Goal: Task Accomplishment & Management: Complete application form

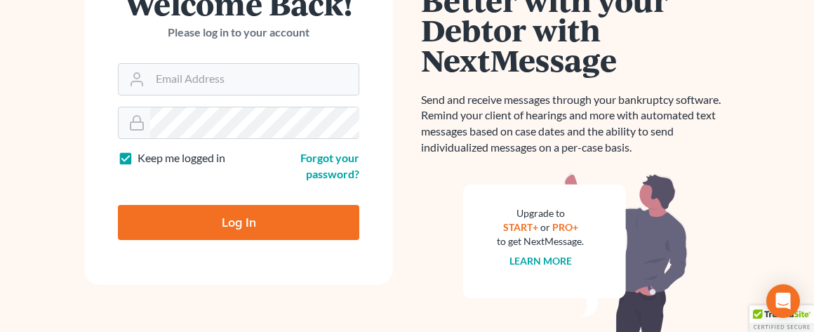
scroll to position [140, 0]
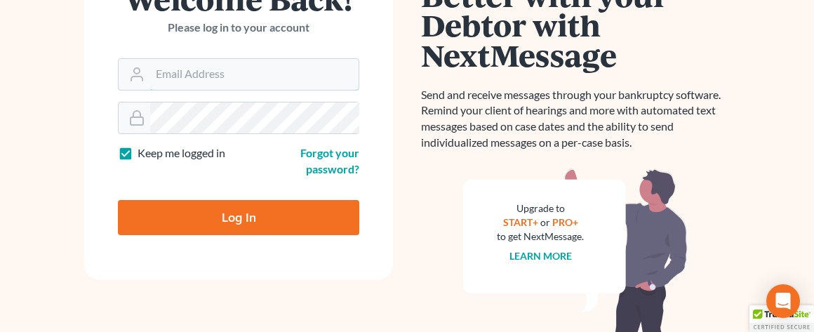
type input "[EMAIL_ADDRESS][DOMAIN_NAME]"
click at [241, 217] on input "Log In" at bounding box center [238, 217] width 241 height 35
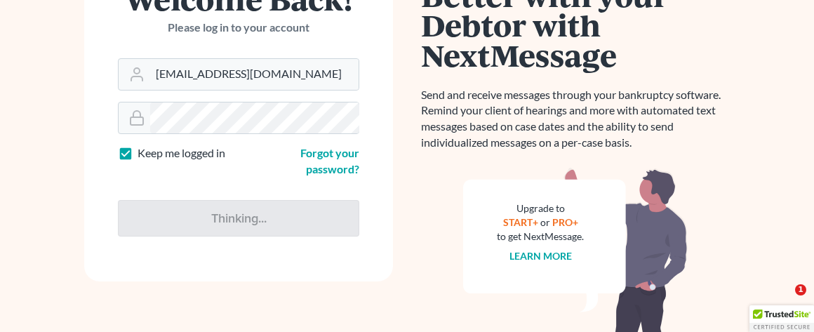
type input "Thinking..."
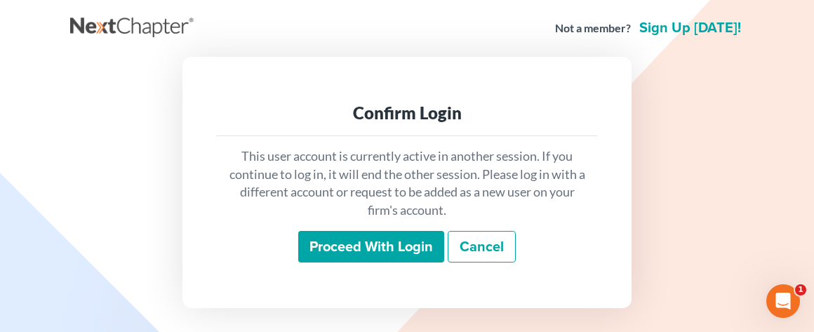
click at [351, 249] on input "Proceed with login" at bounding box center [371, 247] width 146 height 32
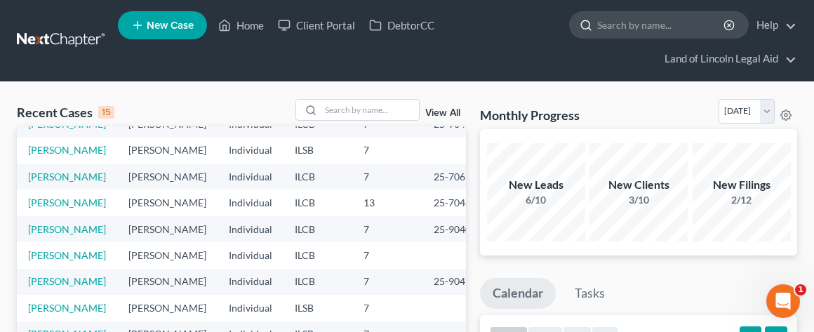
click at [615, 23] on input "search" at bounding box center [661, 25] width 128 height 26
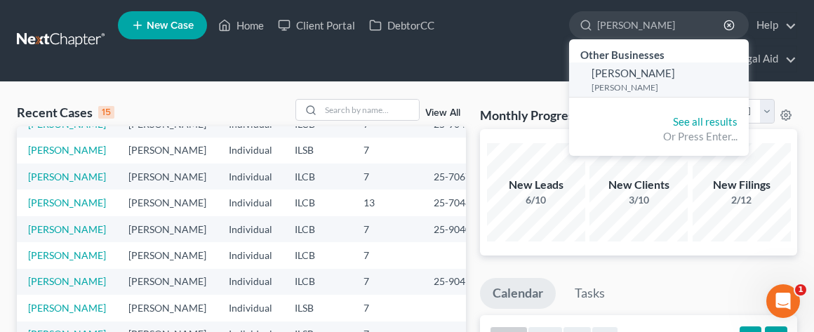
type input "[PERSON_NAME]"
click at [667, 84] on small "Wright, Francinna" at bounding box center [669, 87] width 154 height 12
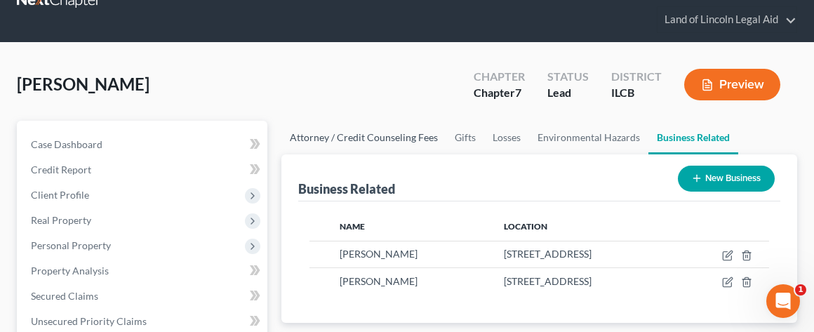
scroll to position [140, 0]
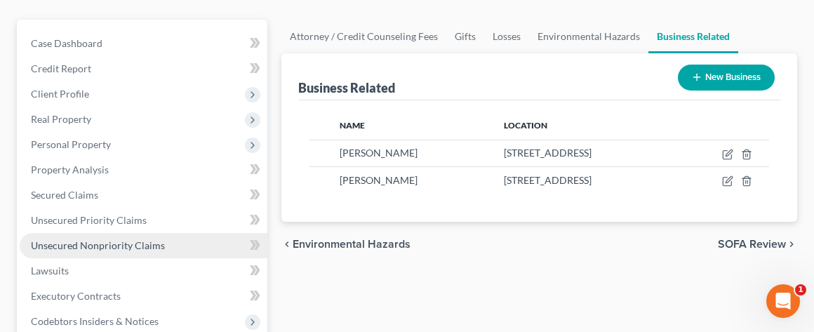
click at [133, 242] on span "Unsecured Nonpriority Claims" at bounding box center [98, 245] width 134 height 12
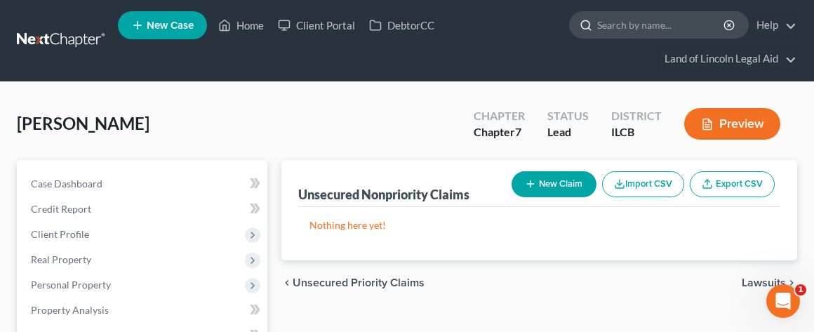
click at [608, 31] on input "search" at bounding box center [661, 25] width 128 height 26
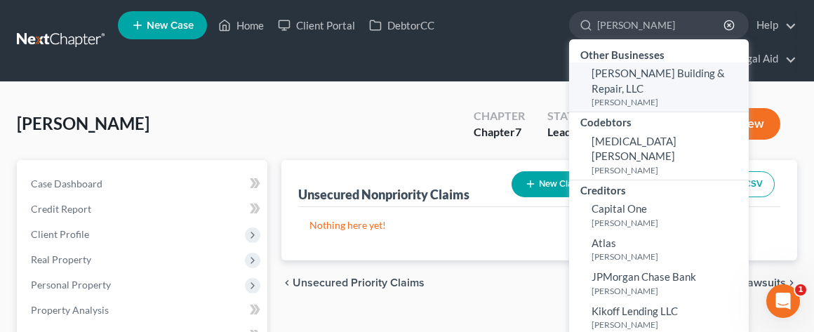
type input "survance"
click at [656, 79] on link "Survance Building & Repair, LLC Survance, Tate" at bounding box center [659, 86] width 180 height 49
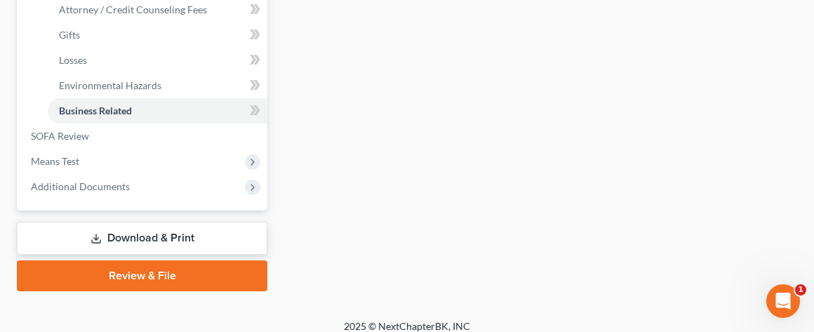
scroll to position [562, 0]
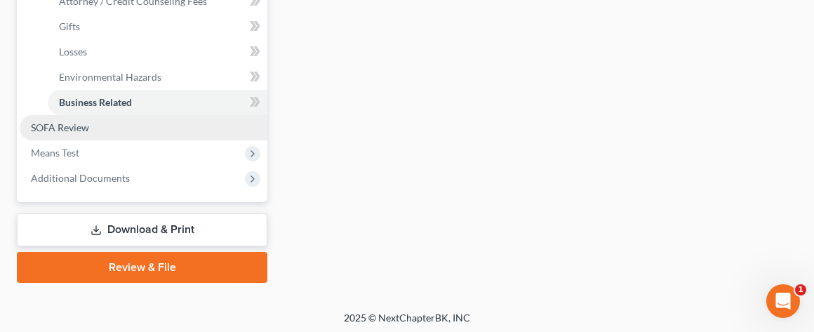
click at [84, 126] on span "SOFA Review" at bounding box center [60, 127] width 58 height 12
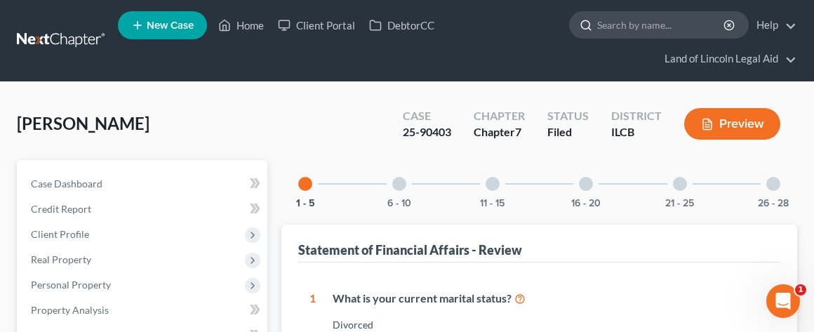
click at [607, 26] on input "search" at bounding box center [661, 25] width 128 height 26
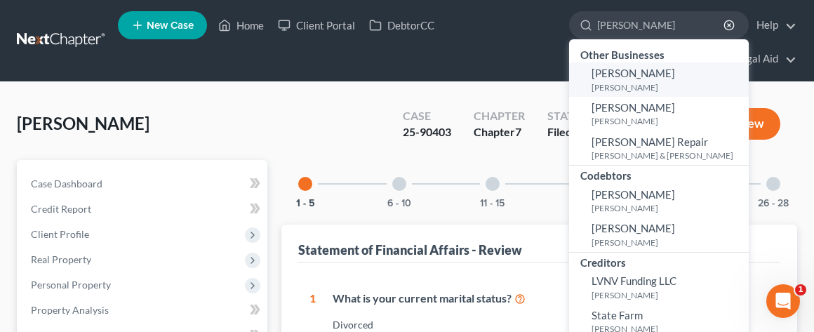
type input "wright"
click at [637, 83] on small "Wright, Francinna" at bounding box center [669, 87] width 154 height 12
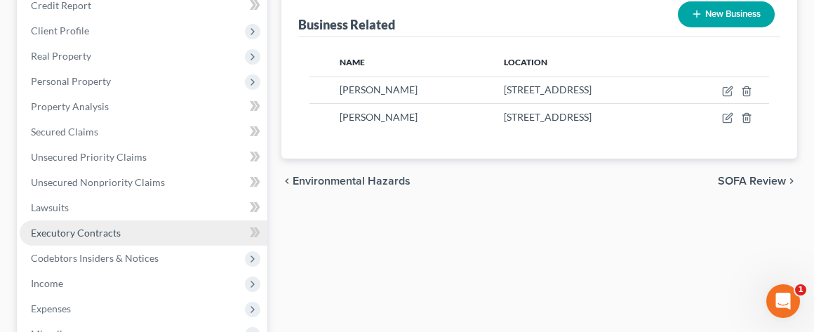
scroll to position [211, 0]
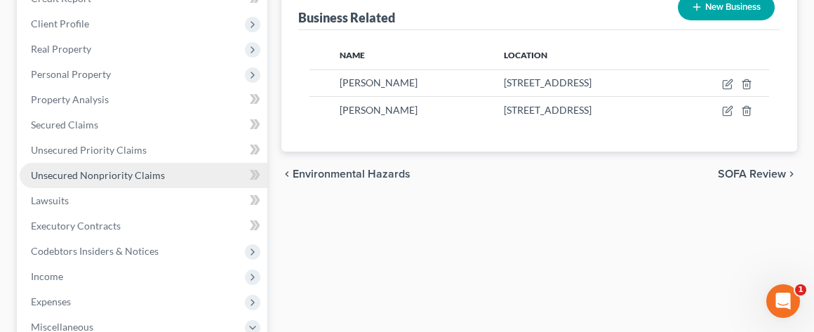
click at [142, 174] on span "Unsecured Nonpriority Claims" at bounding box center [98, 175] width 134 height 12
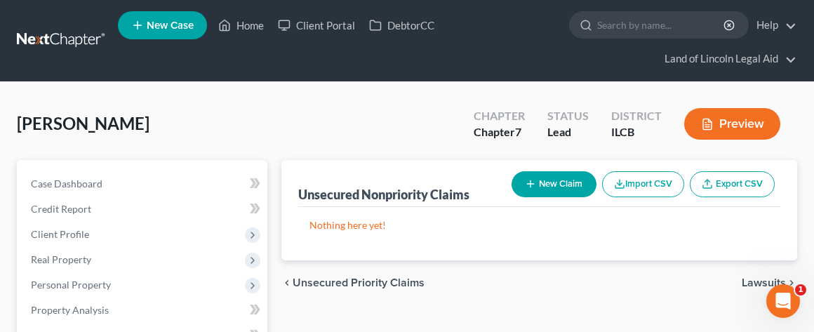
click at [563, 175] on button "New Claim" at bounding box center [554, 184] width 85 height 26
select select "0"
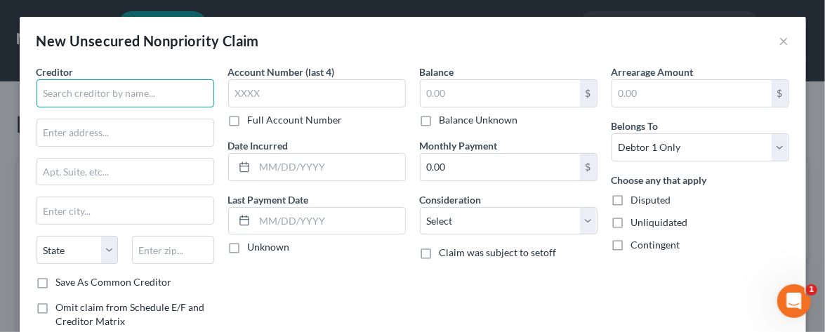
click at [71, 93] on input "text" at bounding box center [126, 93] width 178 height 28
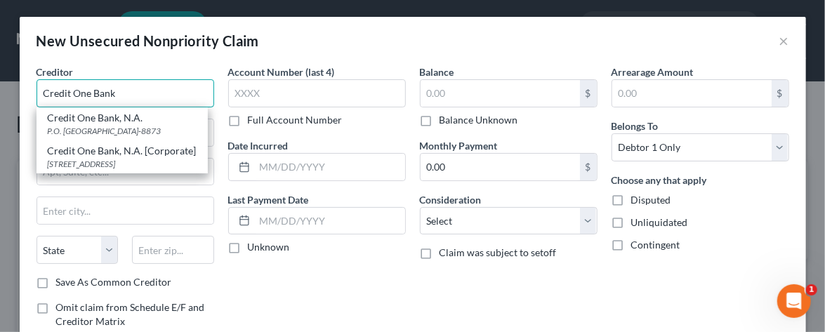
type input "Credit One Bank"
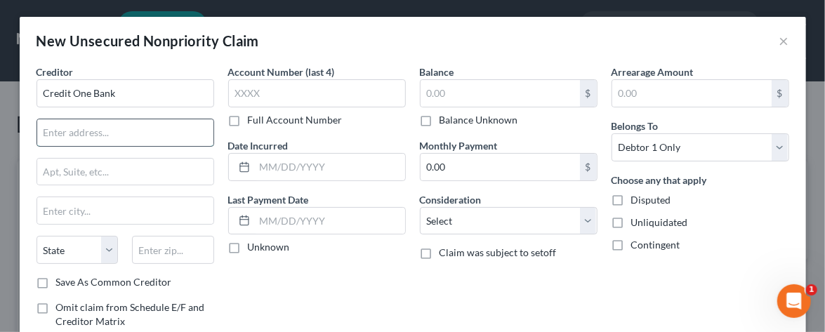
click at [51, 135] on input "text" at bounding box center [125, 132] width 176 height 27
type input "PO Box 98873"
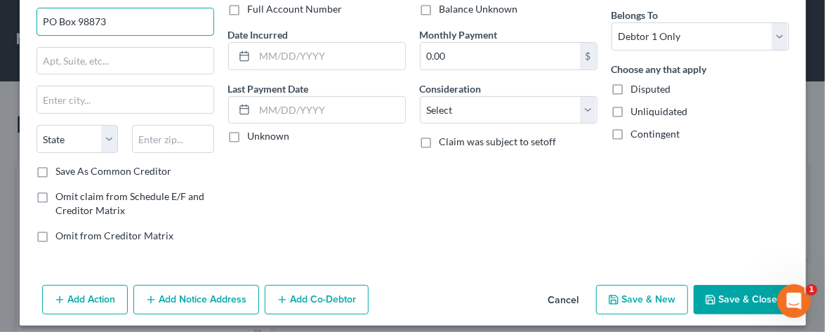
scroll to position [119, 0]
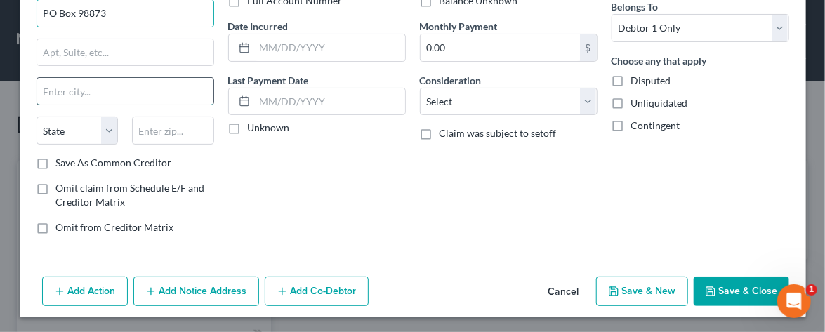
click at [62, 88] on input "text" at bounding box center [125, 91] width 176 height 27
type input "Las Vegas"
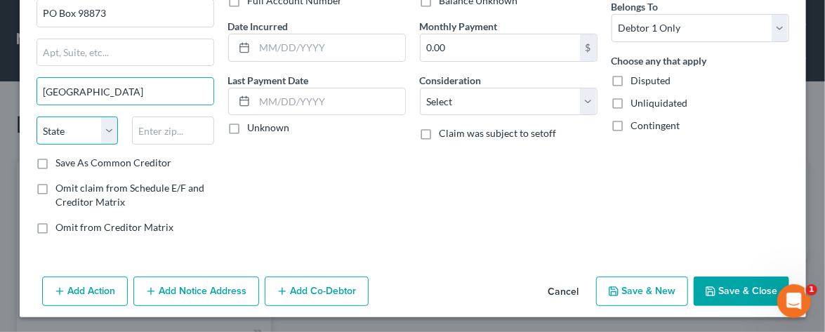
click at [105, 128] on select "State AL AK AR AZ CA CO CT DE DC FL GA GU HI ID IL IN IA KS KY LA ME MD MA MI M…" at bounding box center [78, 131] width 82 height 28
select select "30"
click at [37, 117] on select "State AL AK AR AZ CA CO CT DE DC FL GA GU HI ID IL IN IA KS KY LA ME MD MA MI M…" at bounding box center [78, 131] width 82 height 28
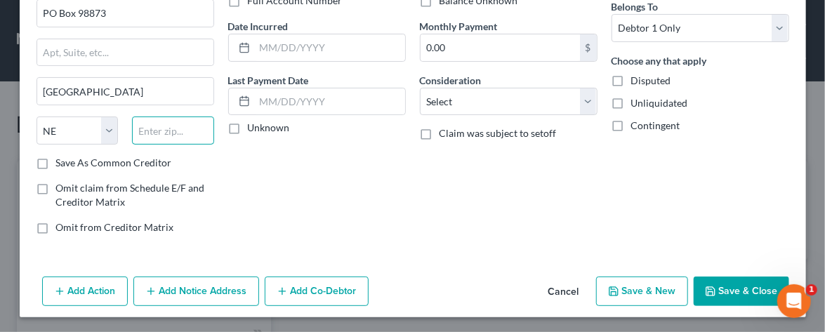
click at [154, 133] on input "text" at bounding box center [173, 131] width 82 height 28
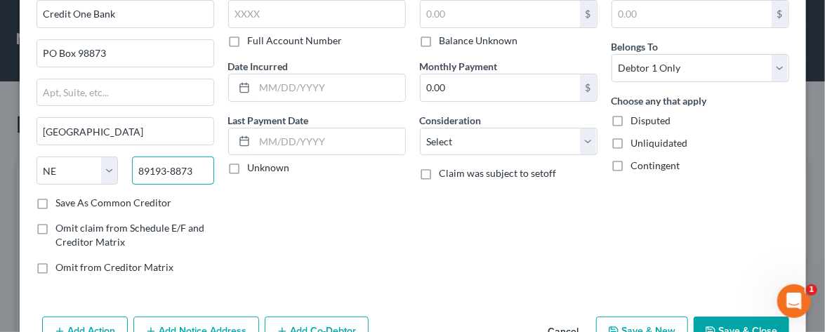
scroll to position [0, 0]
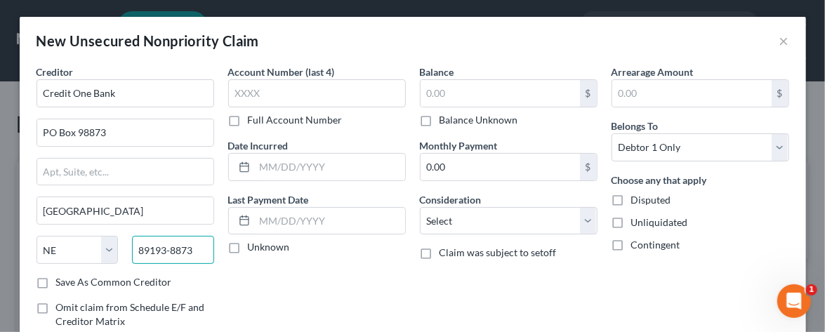
type input "89193-8873"
click at [631, 199] on label "Disputed" at bounding box center [651, 200] width 40 height 14
click at [637, 199] on input "Disputed" at bounding box center [641, 197] width 9 height 9
checkbox input "true"
click at [442, 88] on input "text" at bounding box center [499, 93] width 159 height 27
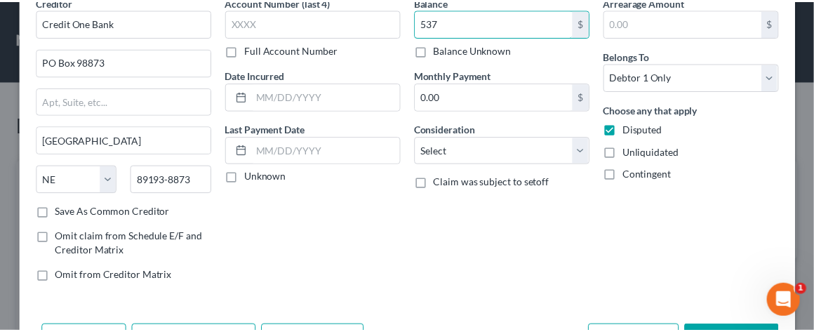
scroll to position [119, 0]
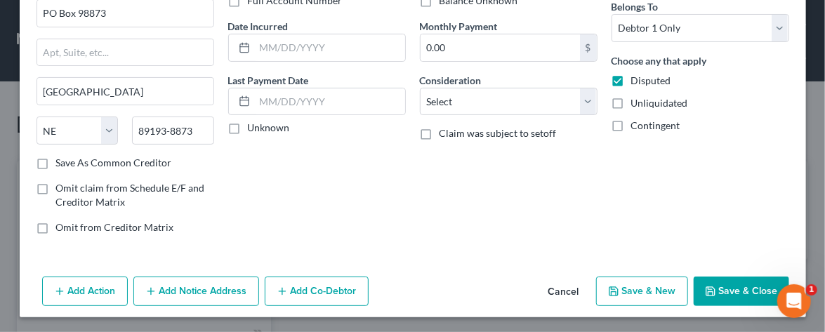
type input "537"
click at [647, 286] on button "Save & New" at bounding box center [642, 291] width 92 height 29
select select "0"
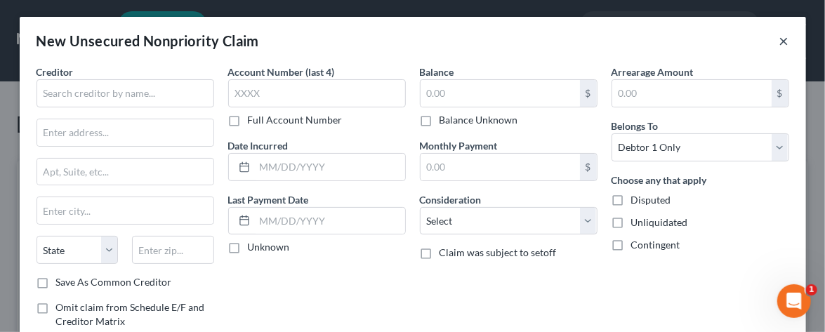
click at [779, 39] on button "×" at bounding box center [784, 40] width 10 height 17
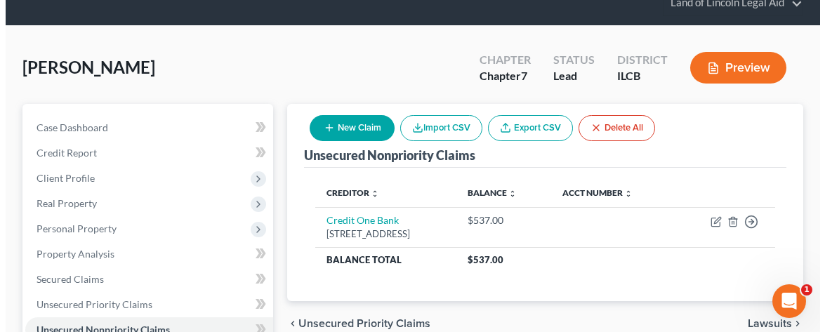
scroll to position [140, 0]
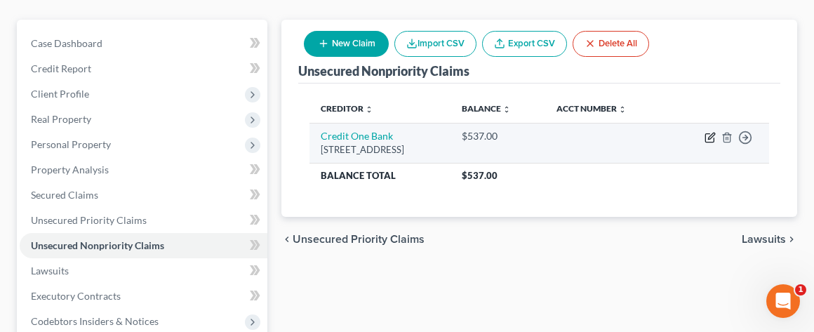
click at [710, 135] on icon "button" at bounding box center [710, 137] width 11 height 11
select select "30"
select select "0"
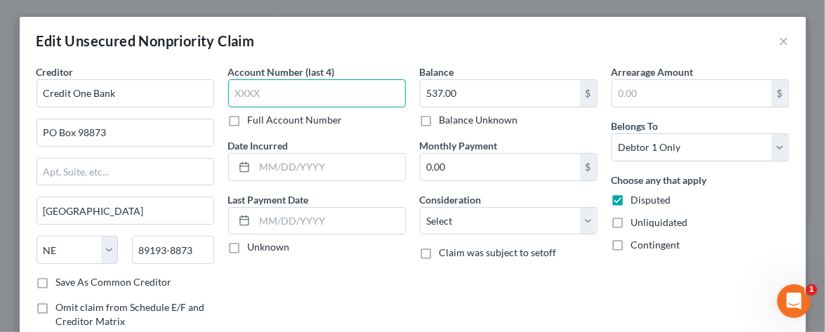
click at [244, 87] on input "text" at bounding box center [317, 93] width 178 height 28
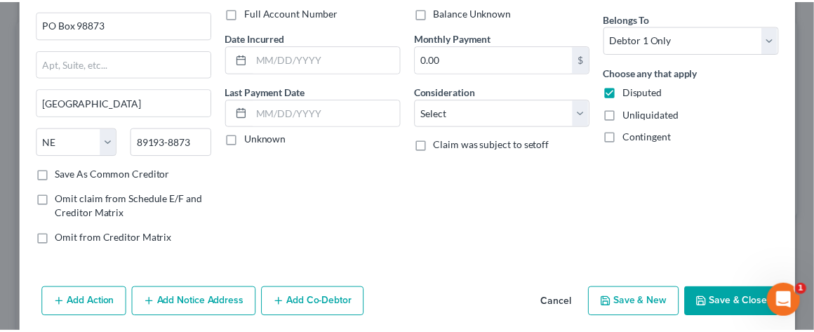
scroll to position [131, 0]
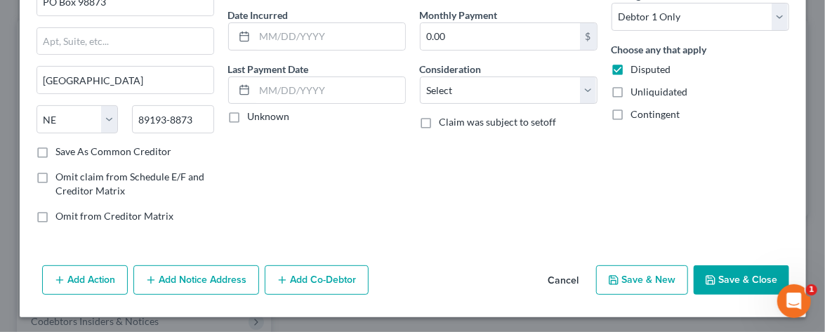
type input "9619"
click at [729, 275] on button "Save & Close" at bounding box center [741, 279] width 95 height 29
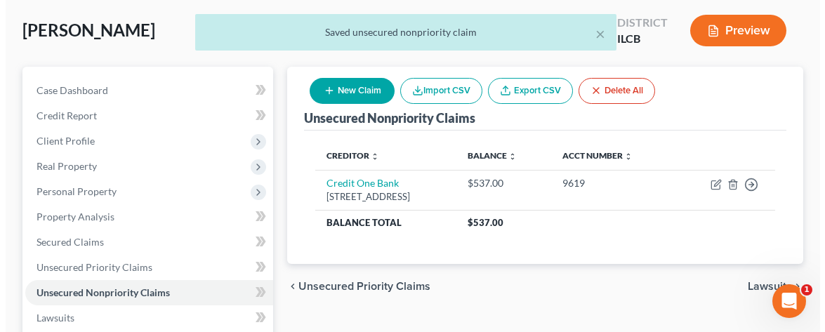
scroll to position [70, 0]
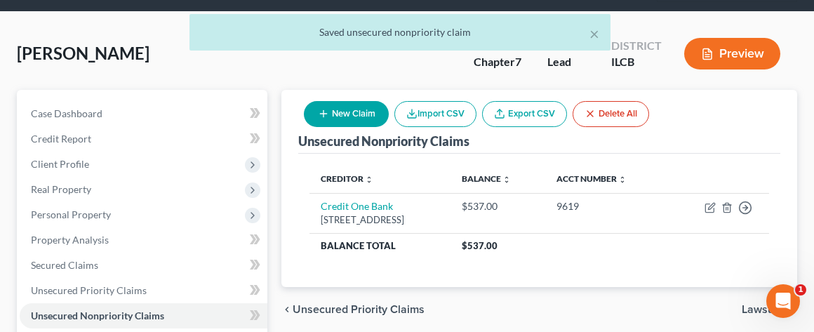
click at [371, 113] on button "New Claim" at bounding box center [346, 114] width 85 height 26
select select "0"
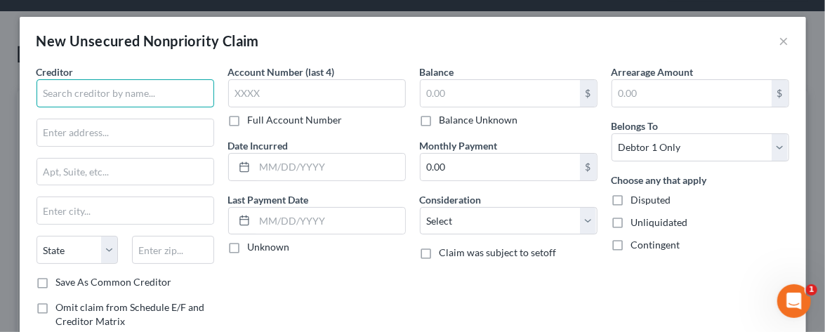
click at [46, 91] on input "text" at bounding box center [126, 93] width 178 height 28
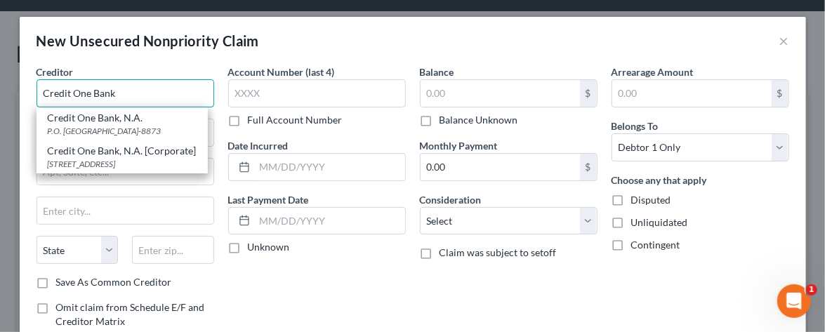
type input "Credit One Bank"
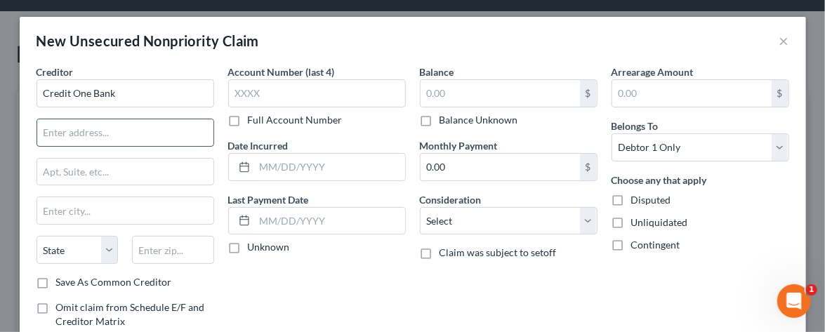
click at [41, 135] on input "text" at bounding box center [125, 132] width 176 height 27
type input "PO Box 98873"
click at [49, 213] on input "text" at bounding box center [125, 210] width 176 height 27
type input "Las Vegas"
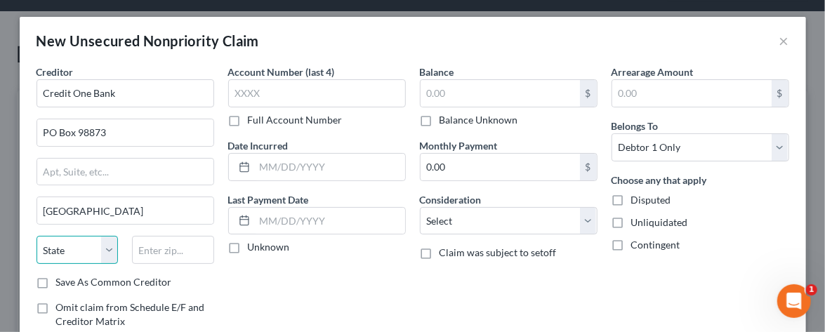
click at [101, 247] on select "State AL AK AR AZ CA CO CT DE DC FL GA GU HI ID IL IN IA KS KY LA ME MD MA MI M…" at bounding box center [78, 250] width 82 height 28
select select "30"
click at [37, 236] on select "State AL AK AR AZ CA CO CT DE DC FL GA GU HI ID IL IN IA KS KY LA ME MD MA MI M…" at bounding box center [78, 250] width 82 height 28
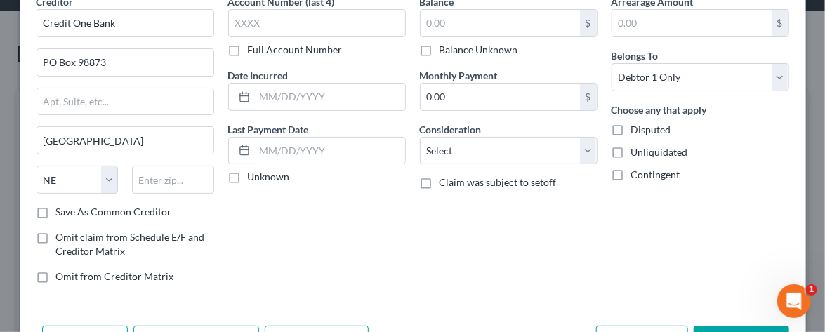
click at [56, 275] on label "Omit from Creditor Matrix" at bounding box center [115, 277] width 118 height 14
click at [62, 275] on input "Omit from Creditor Matrix" at bounding box center [66, 274] width 9 height 9
checkbox input "true"
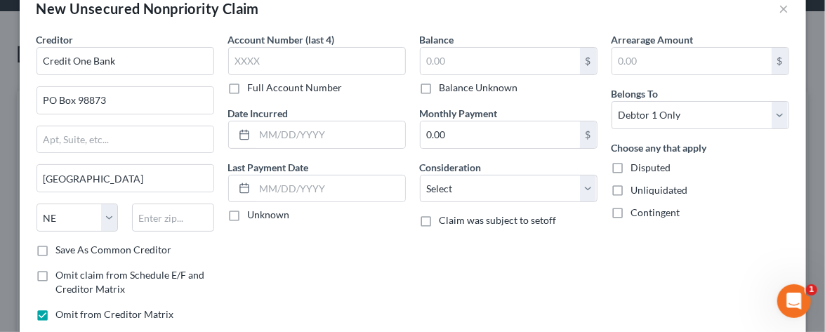
scroll to position [0, 0]
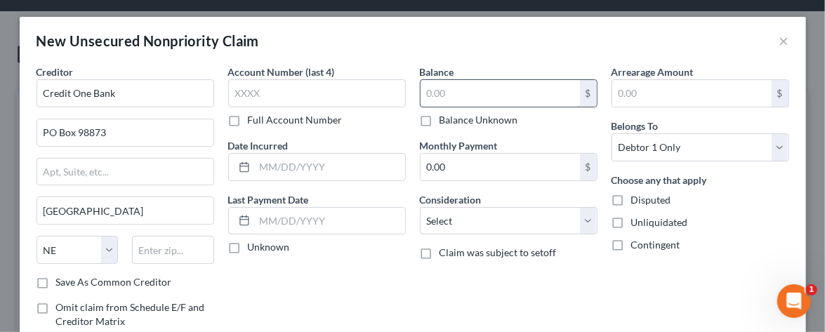
click at [425, 95] on input "text" at bounding box center [499, 93] width 159 height 27
type input "1,927"
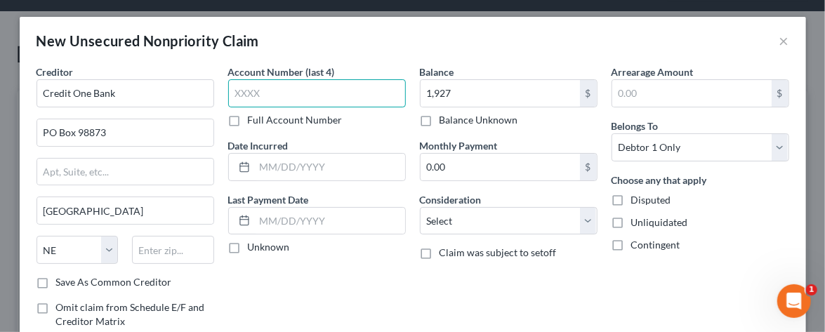
click at [237, 87] on input "text" at bounding box center [317, 93] width 178 height 28
type input "6070"
click at [631, 199] on label "Disputed" at bounding box center [651, 200] width 40 height 14
click at [637, 199] on input "Disputed" at bounding box center [641, 197] width 9 height 9
checkbox input "true"
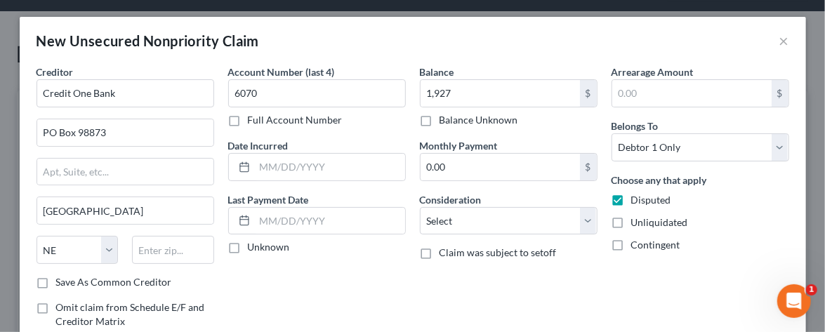
click at [56, 282] on label "Save As Common Creditor" at bounding box center [114, 282] width 116 height 14
click at [62, 282] on input "Save As Common Creditor" at bounding box center [66, 279] width 9 height 9
checkbox input "true"
click at [138, 257] on input "text" at bounding box center [173, 250] width 82 height 28
type input "89193"
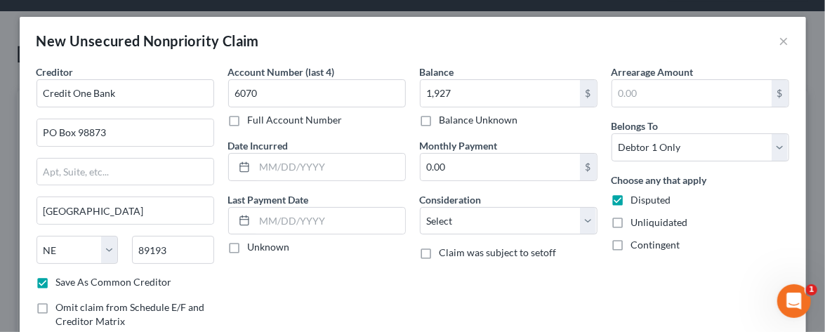
select select "31"
click at [180, 246] on input "89193" at bounding box center [173, 250] width 82 height 28
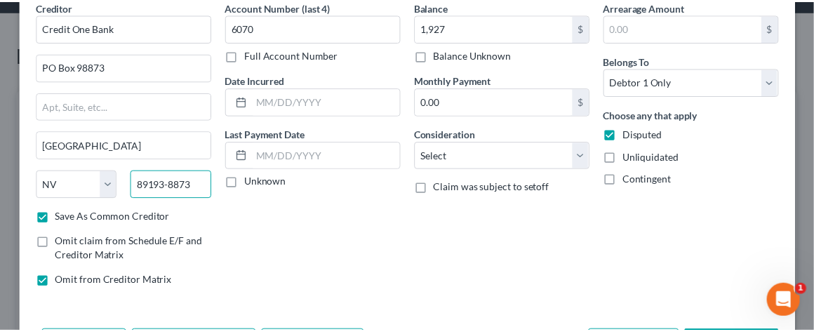
scroll to position [119, 0]
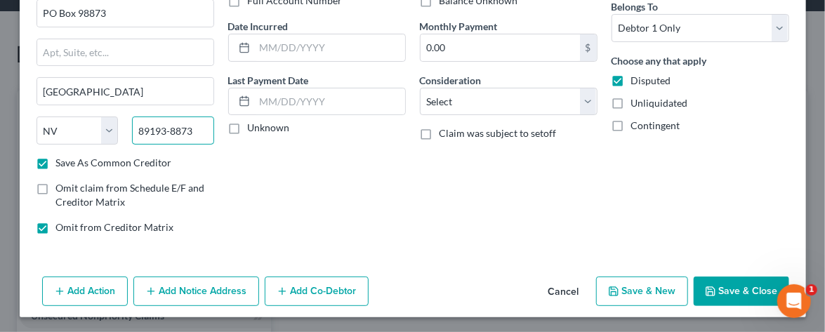
type input "89193-8873"
click at [722, 279] on button "Save & Close" at bounding box center [741, 291] width 95 height 29
checkbox input "false"
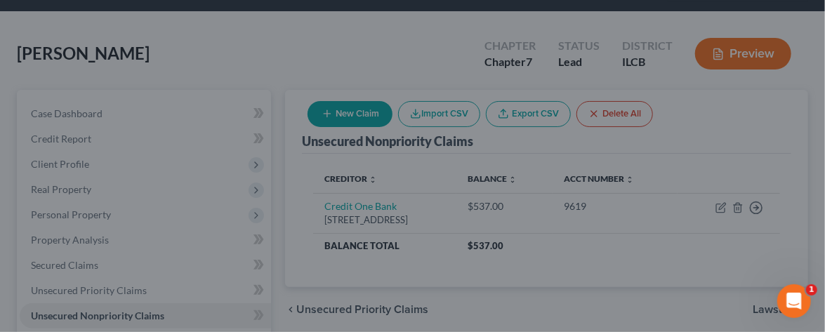
type input "1,927.00"
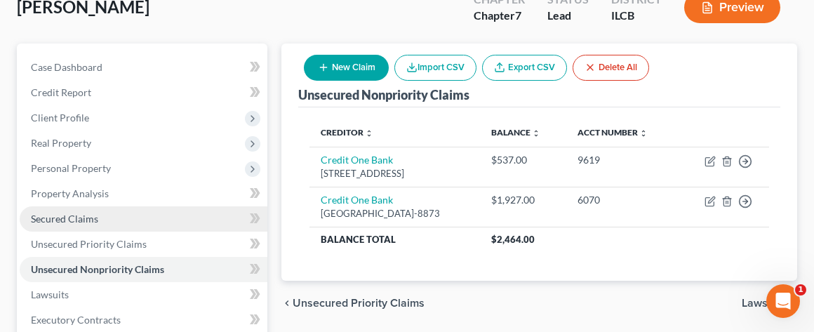
scroll to position [140, 0]
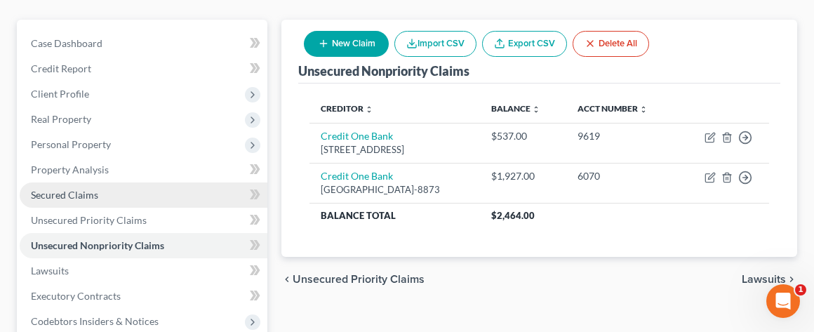
click at [74, 191] on span "Secured Claims" at bounding box center [64, 195] width 67 height 12
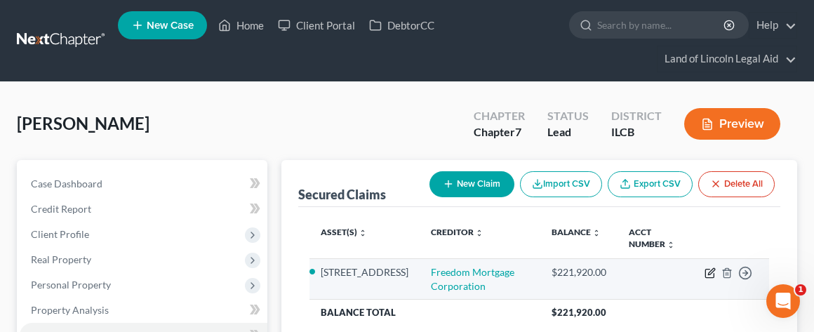
click at [712, 272] on icon "button" at bounding box center [710, 272] width 11 height 11
select select "2"
select select "4"
select select "3"
select select "0"
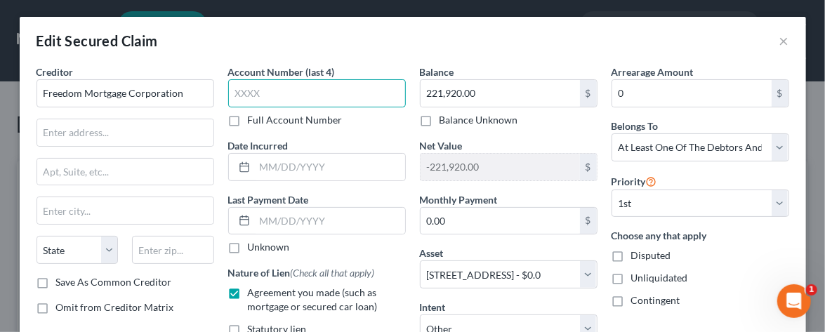
click at [232, 88] on input "text" at bounding box center [317, 93] width 178 height 28
type input "2828"
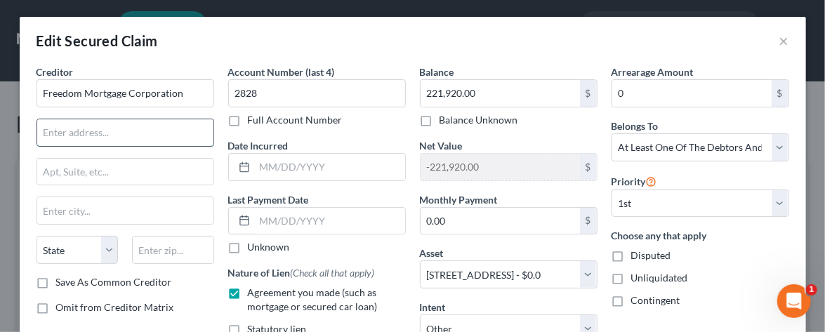
click at [46, 128] on input "text" at bounding box center [125, 132] width 176 height 27
type input "11988 Exit 5 Parkway Building 4"
click at [48, 212] on input "text" at bounding box center [125, 210] width 176 height 27
type input "Fishers"
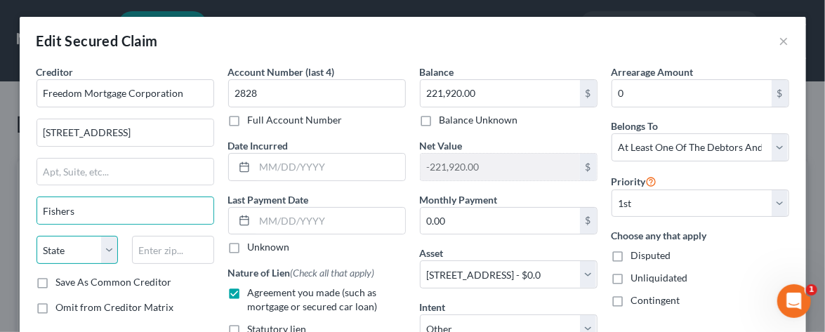
click at [103, 249] on select "State AL AK AR AZ CA CO CT DE DC FL GA GU HI ID IL IN IA KS KY LA ME MD MA MI M…" at bounding box center [78, 250] width 82 height 28
select select "15"
click at [37, 236] on select "State AL AK AR AZ CA CO CT DE DC FL GA GU HI ID IL IN IA KS KY LA ME MD MA MI M…" at bounding box center [78, 250] width 82 height 28
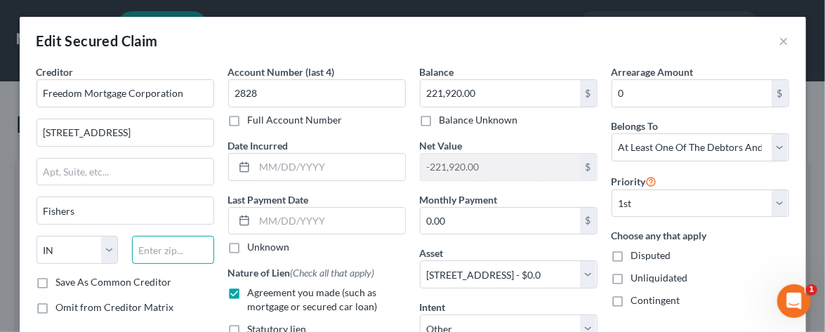
click at [140, 259] on input "text" at bounding box center [173, 250] width 82 height 28
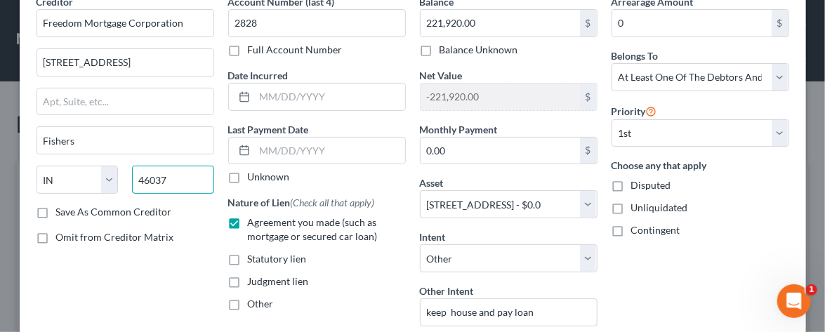
type input "46037"
click at [56, 209] on label "Save As Common Creditor" at bounding box center [114, 212] width 116 height 14
click at [62, 209] on input "Save As Common Creditor" at bounding box center [66, 209] width 9 height 9
checkbox input "true"
click at [163, 180] on input "46037" at bounding box center [173, 180] width 82 height 28
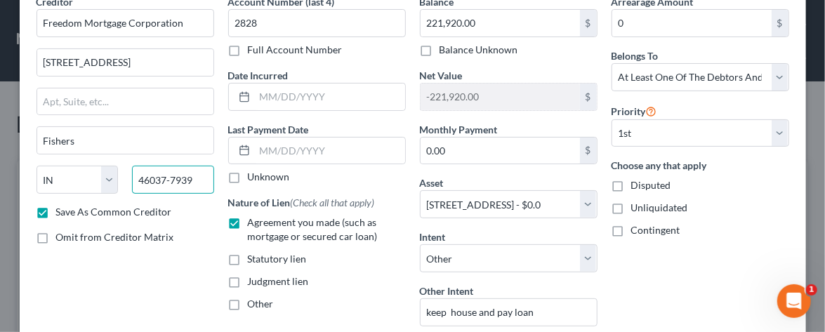
type input "46037-7939"
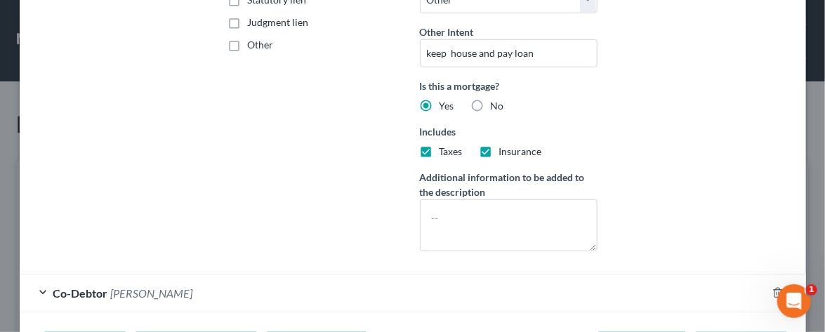
scroll to position [395, 0]
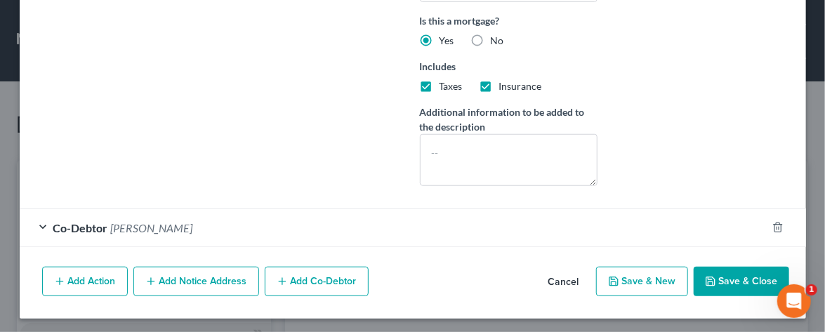
click at [166, 275] on button "Add Notice Address" at bounding box center [196, 281] width 126 height 29
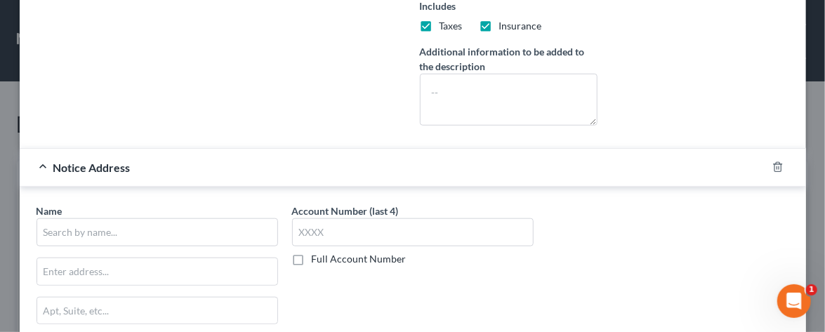
scroll to position [535, 0]
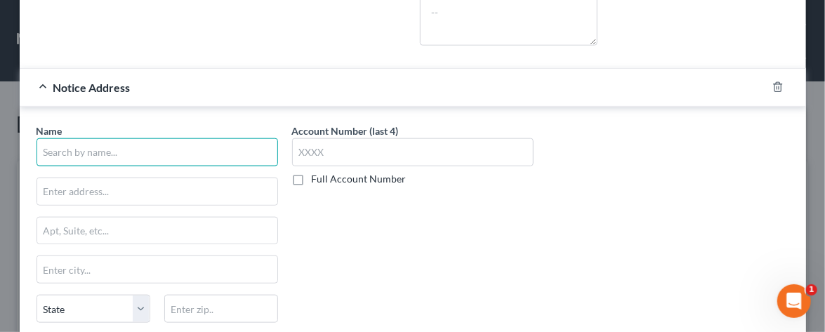
click at [51, 151] on input "text" at bounding box center [157, 152] width 241 height 28
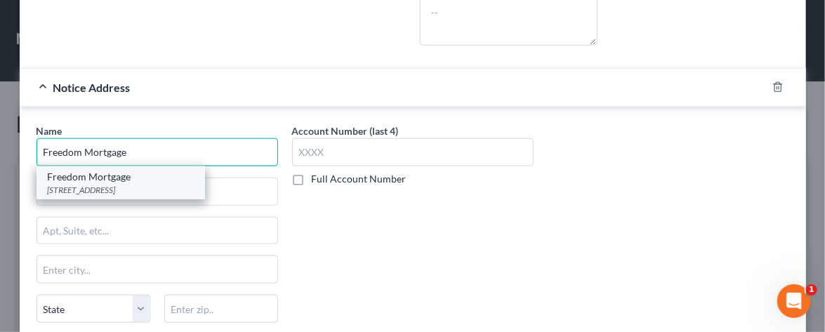
type input "Freedom Mortgage"
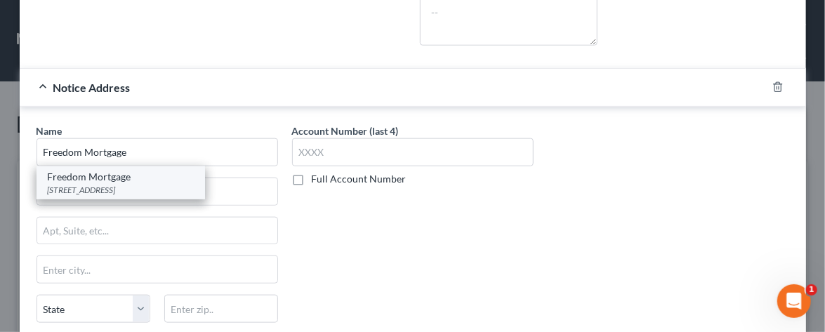
click at [168, 184] on div "951 W Yamato Rd, Suite 175, Boca Raton, FL 33431" at bounding box center [121, 190] width 146 height 12
type input "951 W Yamato Rd, Suite 175"
type input "Boca Raton"
select select "9"
type input "33431"
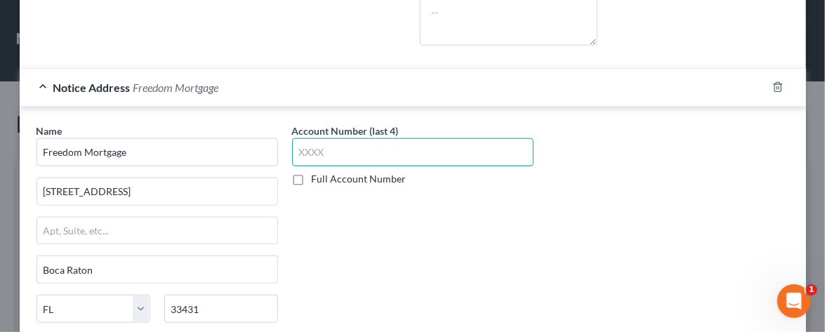
click at [293, 151] on input "text" at bounding box center [412, 152] width 241 height 28
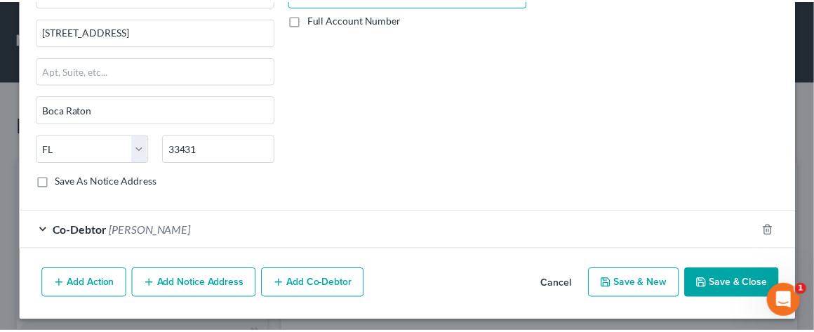
scroll to position [695, 0]
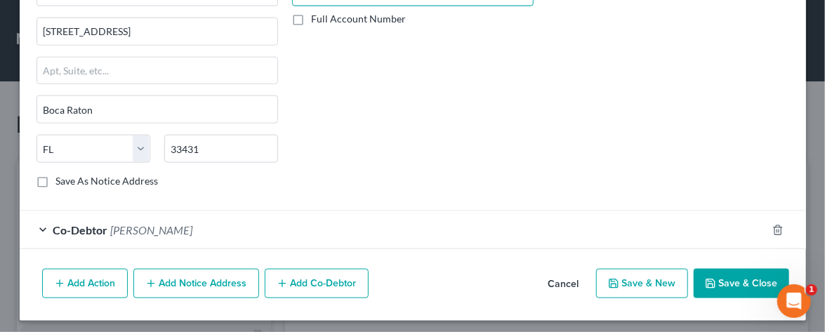
type input "2828"
click at [724, 276] on button "Save & Close" at bounding box center [741, 283] width 95 height 29
checkbox input "false"
select select
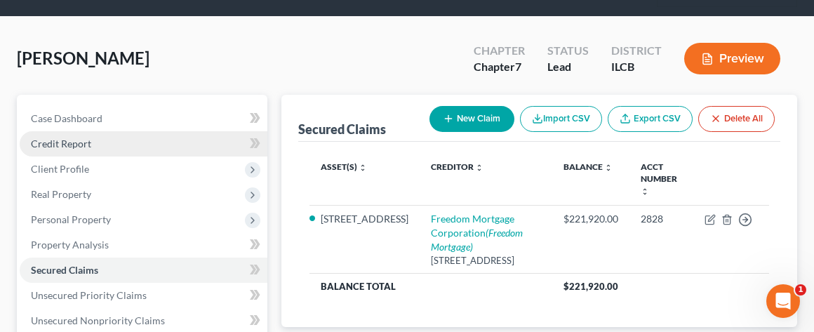
scroll to position [140, 0]
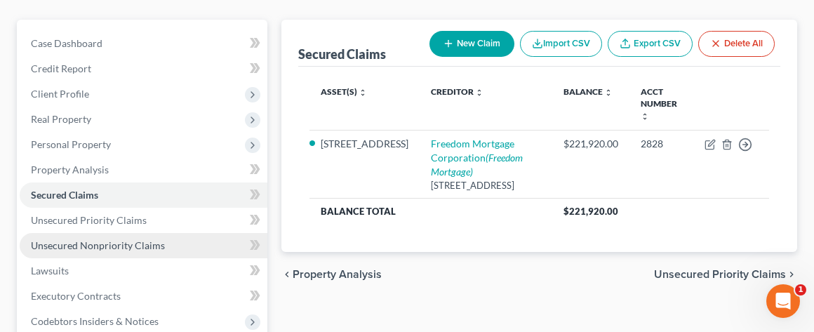
click at [116, 246] on span "Unsecured Nonpriority Claims" at bounding box center [98, 245] width 134 height 12
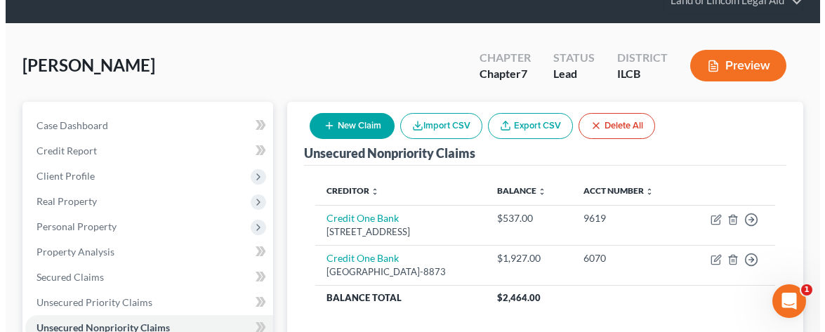
scroll to position [140, 0]
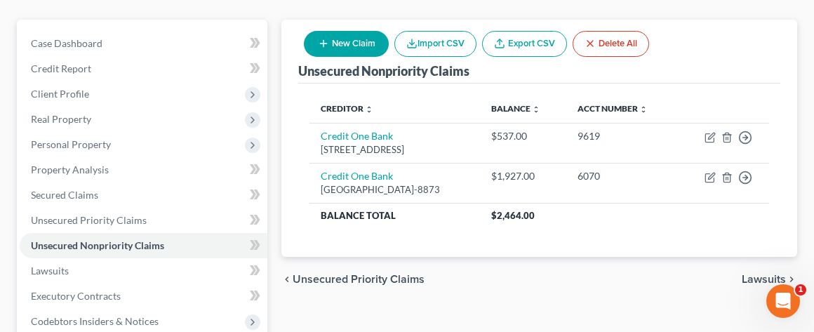
click at [357, 44] on button "New Claim" at bounding box center [346, 44] width 85 height 26
select select "0"
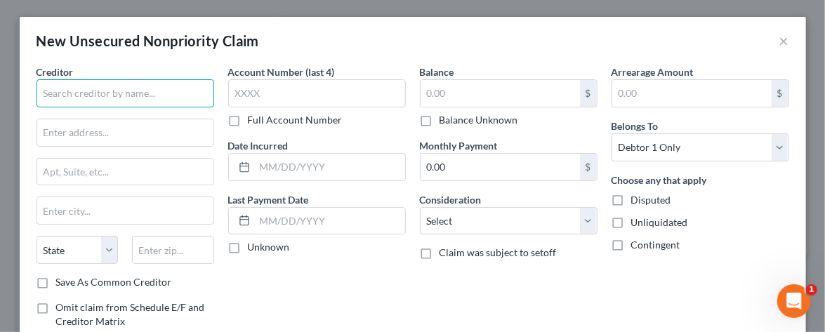
click at [69, 91] on input "text" at bounding box center [126, 93] width 178 height 28
type input "Mohela Servicing"
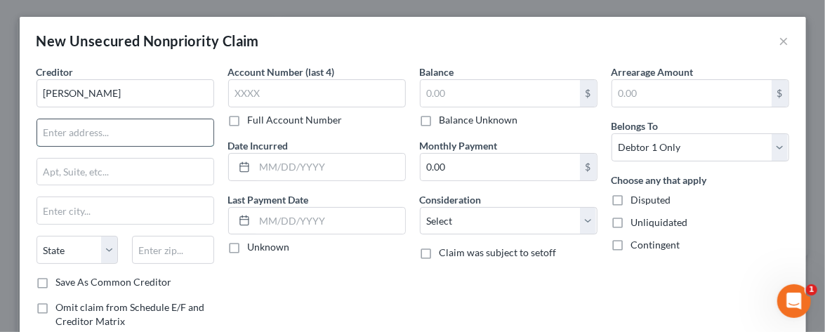
click at [55, 129] on input "text" at bounding box center [125, 132] width 176 height 27
type input "633 Spirit Dr"
click at [55, 215] on input "text" at bounding box center [125, 210] width 176 height 27
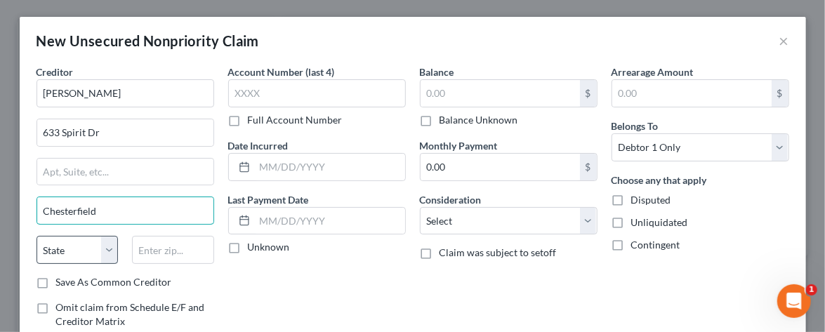
type input "Chesterfield"
click at [102, 248] on select "State AL AK AR AZ CA CO CT DE DC FL GA GU HI ID IL IN IA KS KY LA ME MD MA MI M…" at bounding box center [78, 250] width 82 height 28
select select "23"
click at [37, 236] on select "State AL AK AR AZ CA CO CT DE DC FL GA GU HI ID IL IN IA KS KY LA ME MD MA MI M…" at bounding box center [78, 250] width 82 height 28
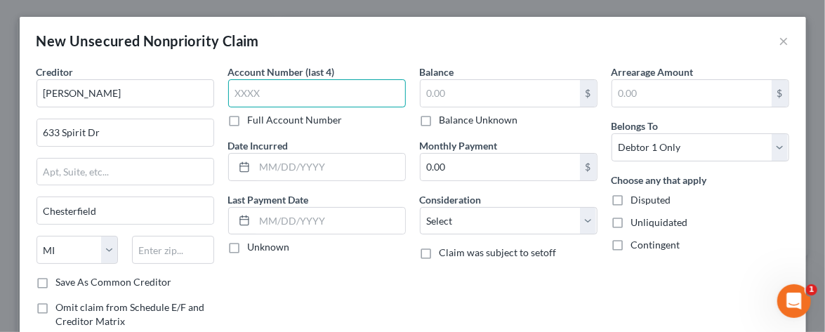
click at [238, 87] on input "text" at bounding box center [317, 93] width 178 height 28
type input "0061"
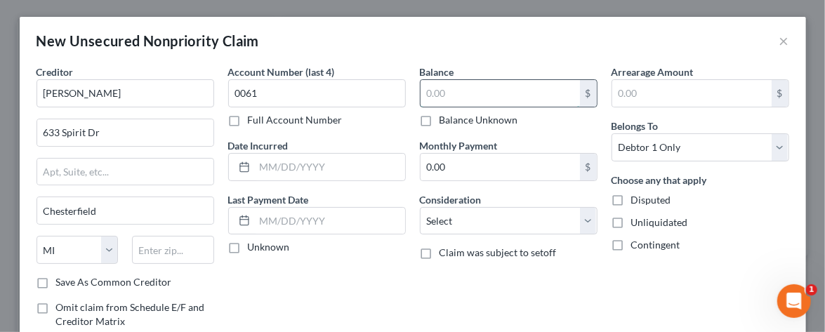
click at [420, 91] on input "text" at bounding box center [499, 93] width 159 height 27
type input "356,666"
click at [631, 195] on label "Disputed" at bounding box center [651, 200] width 40 height 14
click at [637, 195] on input "Disputed" at bounding box center [641, 197] width 9 height 9
checkbox input "true"
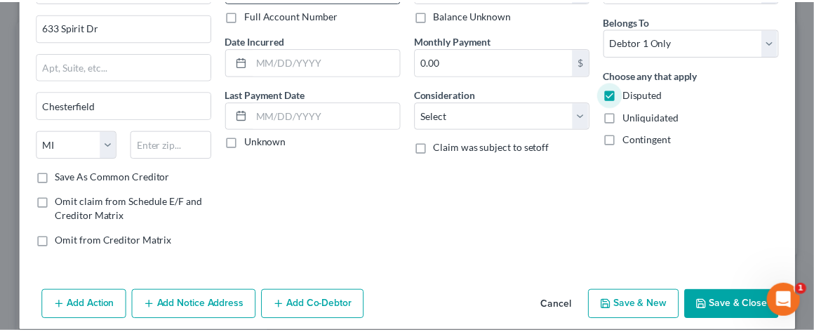
scroll to position [119, 0]
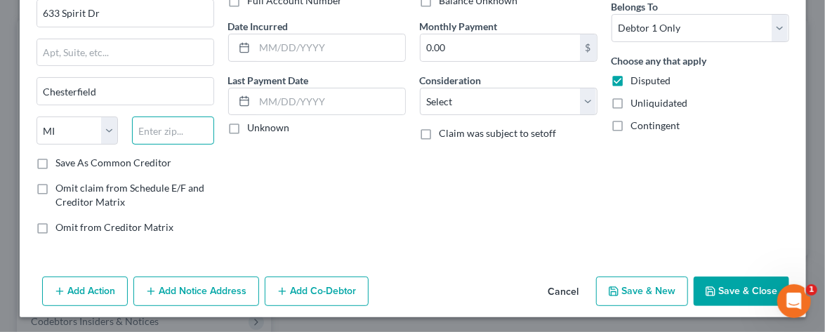
click at [139, 133] on input "text" at bounding box center [173, 131] width 82 height 28
type input "63005"
select select "26"
type input "63005-1243"
click at [741, 281] on button "Save & Close" at bounding box center [741, 291] width 95 height 29
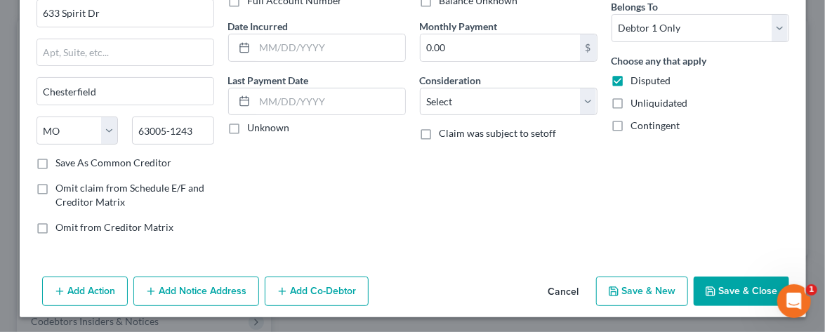
type input "356,666.00"
